Goal: Navigation & Orientation: Find specific page/section

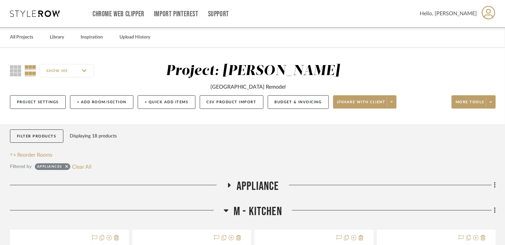
click at [117, 35] on div "All Projects Library Inspiration Upload History" at bounding box center [252, 37] width 505 height 20
click at [137, 38] on link "Upload History" at bounding box center [134, 37] width 31 height 9
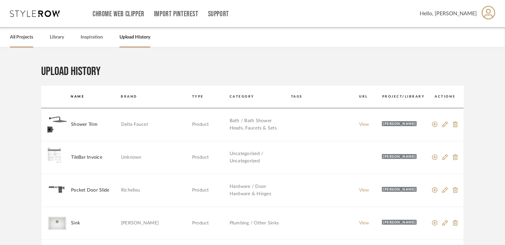
click at [21, 39] on link "All Projects" at bounding box center [21, 37] width 23 height 9
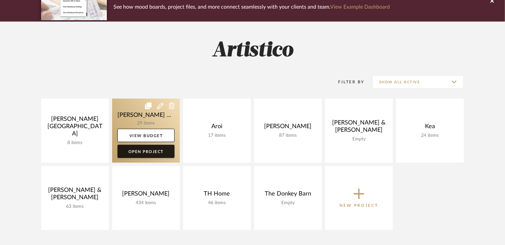
scroll to position [66, 0]
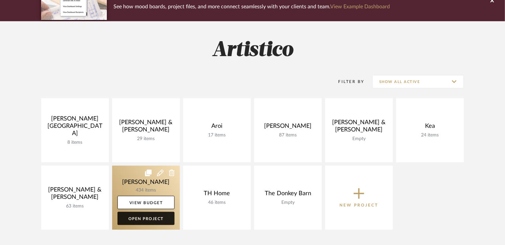
click at [153, 215] on link "Open Project" at bounding box center [145, 218] width 57 height 13
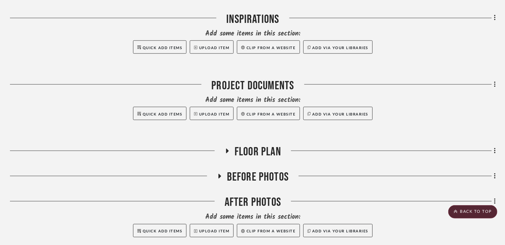
scroll to position [564, 0]
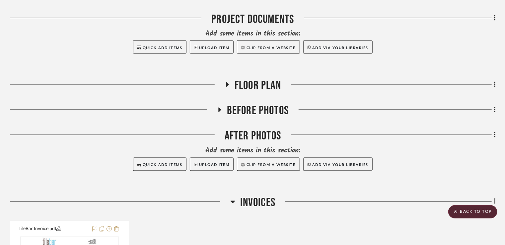
click at [240, 90] on span "Floor Plan" at bounding box center [257, 86] width 46 height 14
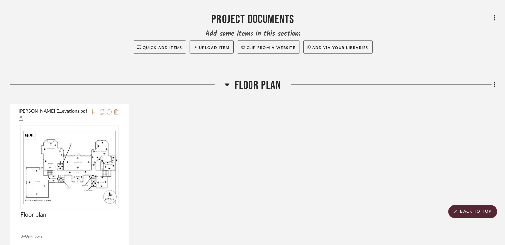
click at [240, 90] on span "Floor Plan" at bounding box center [257, 86] width 46 height 14
